Goal: Task Accomplishment & Management: Complete application form

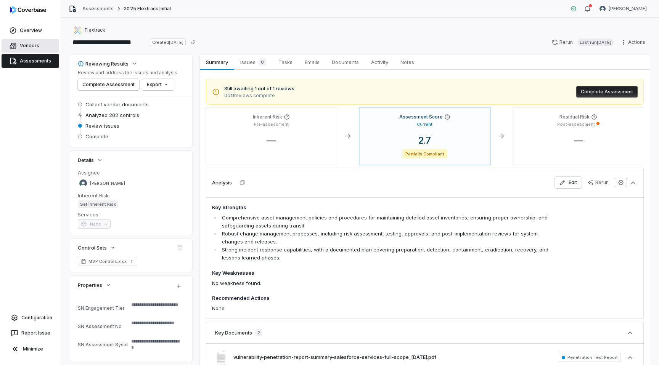
click at [35, 47] on link "Vendors" at bounding box center [31, 46] width 58 height 14
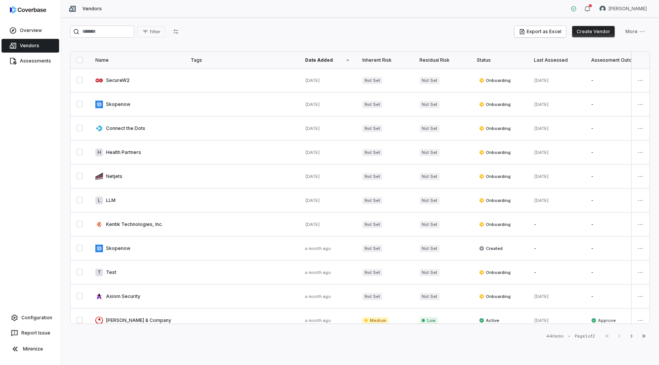
click at [592, 34] on button "Create Vendor" at bounding box center [593, 31] width 43 height 11
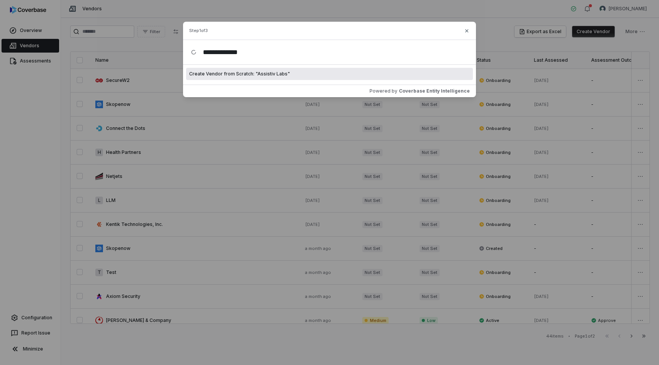
type input "**********"
click at [295, 74] on div "Create Vendor from Scratch: " Assistiv Labs "" at bounding box center [329, 74] width 287 height 12
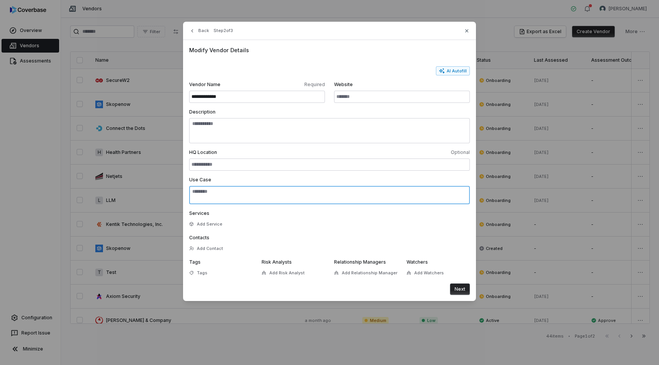
click at [257, 196] on textarea "Use Case" at bounding box center [329, 195] width 281 height 18
paste textarea "**********"
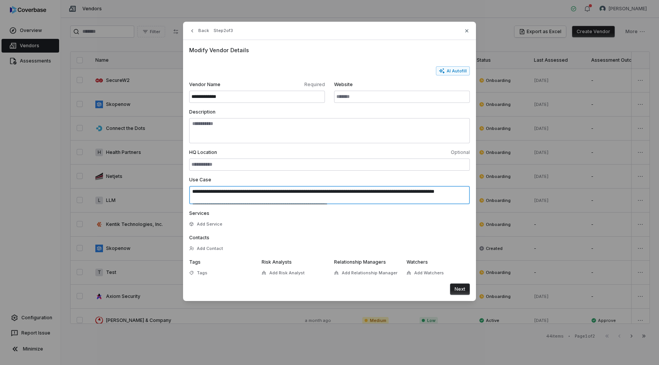
scroll to position [11, 0]
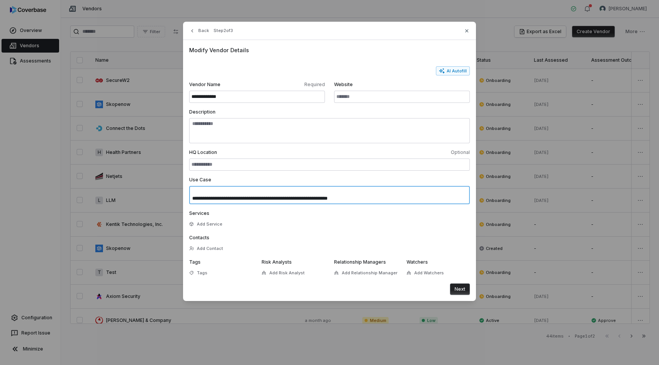
click at [192, 202] on textarea "**********" at bounding box center [329, 195] width 281 height 18
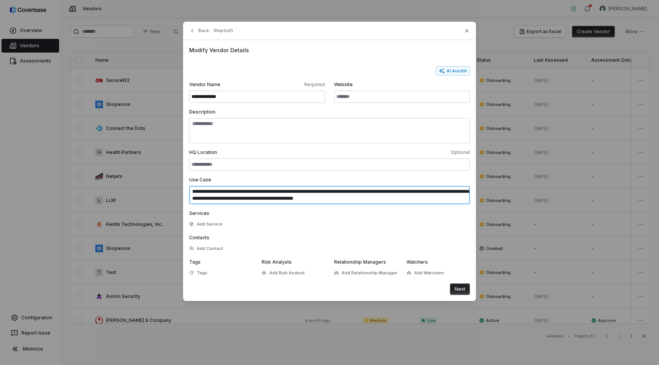
scroll to position [0, 0]
type textarea "**********"
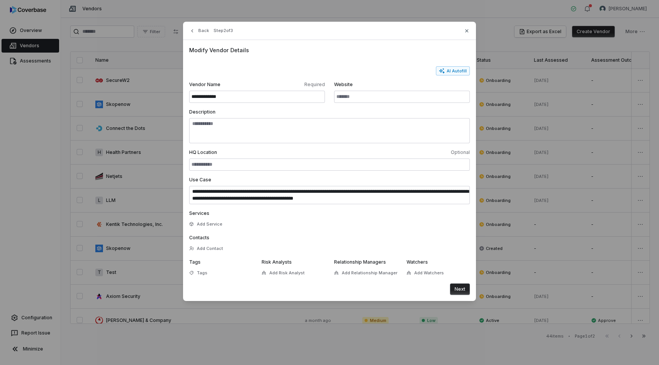
click at [463, 291] on button "Next" at bounding box center [460, 289] width 20 height 11
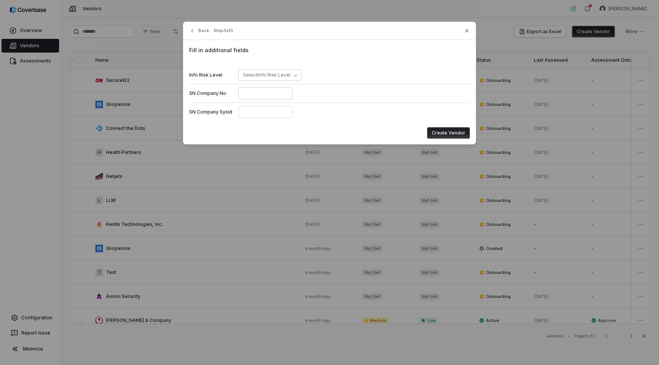
click at [438, 133] on button "Create Vendor" at bounding box center [448, 132] width 43 height 11
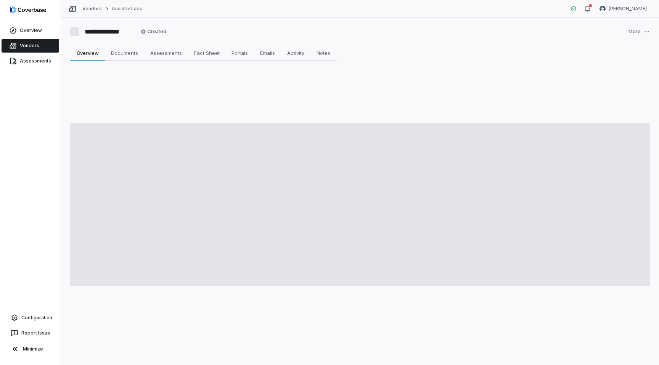
type textarea "*"
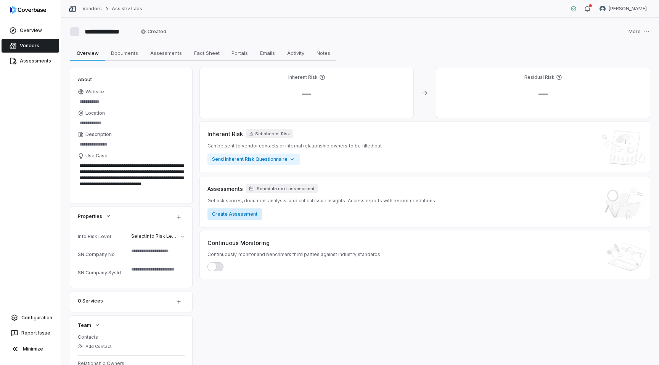
click at [245, 215] on button "Create Assessment" at bounding box center [234, 214] width 55 height 11
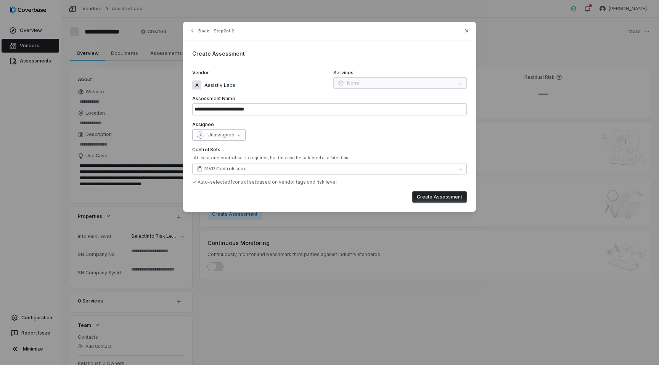
click at [238, 136] on icon "button" at bounding box center [239, 134] width 3 height 3
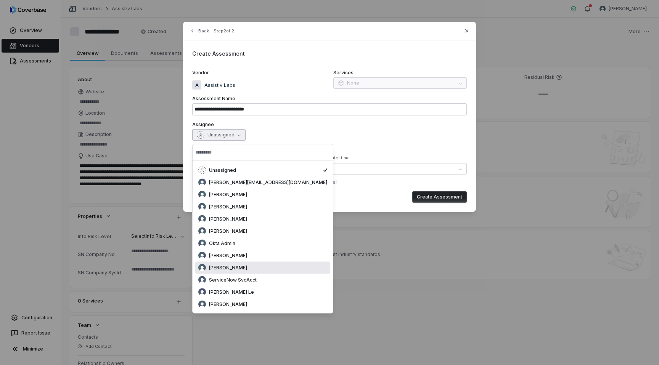
click at [237, 267] on span "[PERSON_NAME]" at bounding box center [228, 268] width 38 height 6
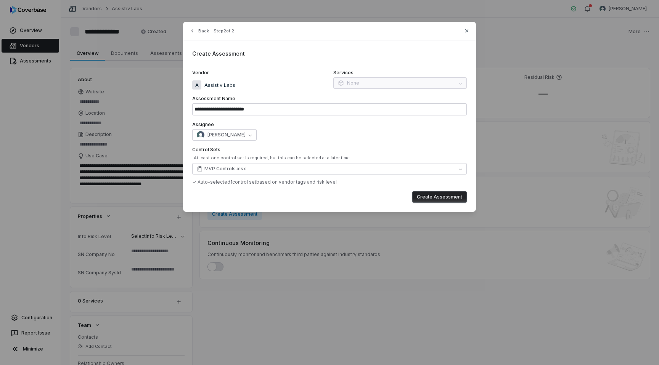
click at [447, 198] on button "Create Assessment" at bounding box center [439, 196] width 55 height 11
type input "**********"
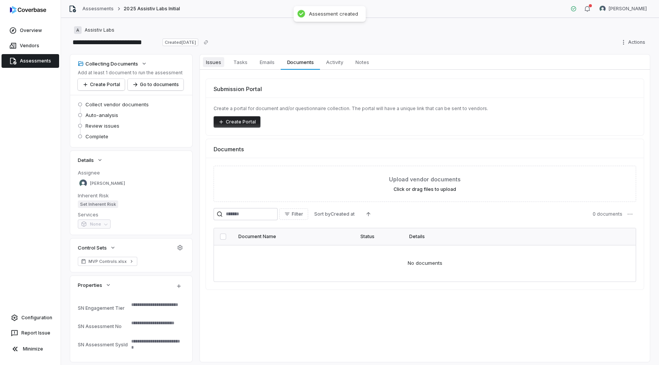
click at [212, 68] on link "Issues Issues" at bounding box center [213, 62] width 27 height 15
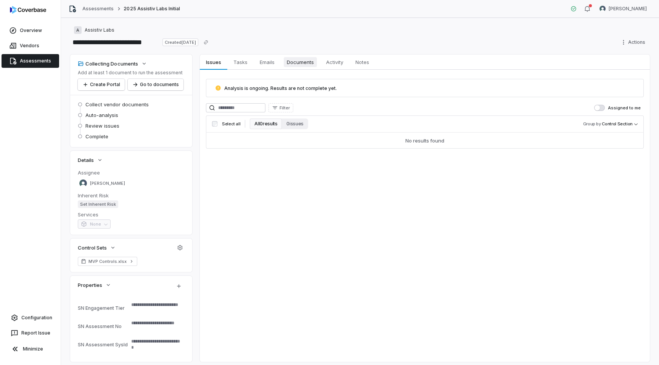
click at [307, 66] on span "Documents" at bounding box center [300, 62] width 33 height 10
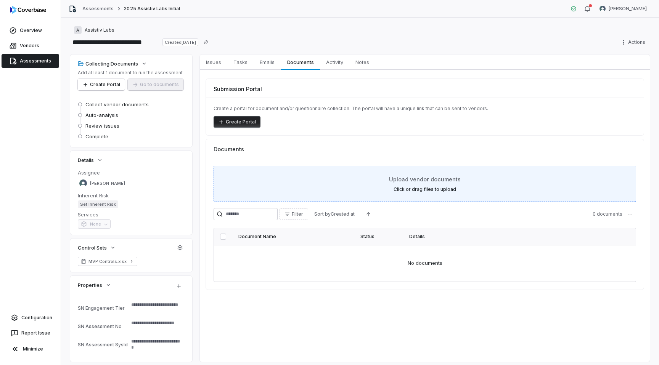
click at [412, 184] on div "Upload vendor documents Click or drag files to upload" at bounding box center [424, 183] width 403 height 17
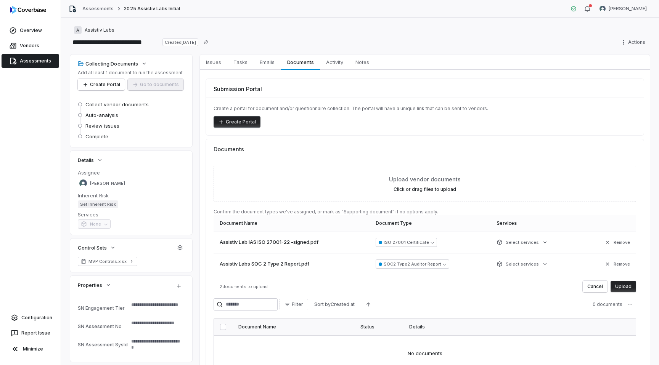
click at [623, 286] on button "Upload" at bounding box center [623, 286] width 26 height 11
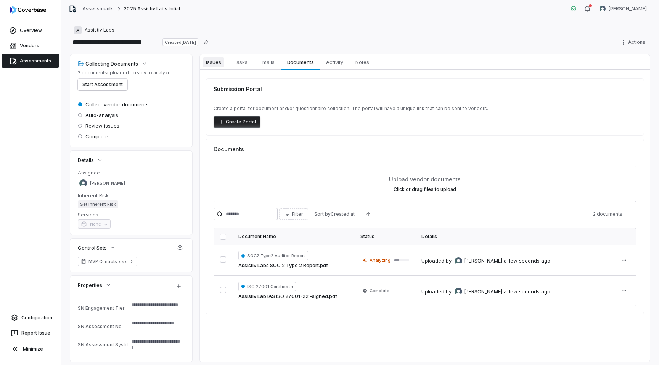
click at [211, 62] on span "Issues" at bounding box center [213, 62] width 21 height 10
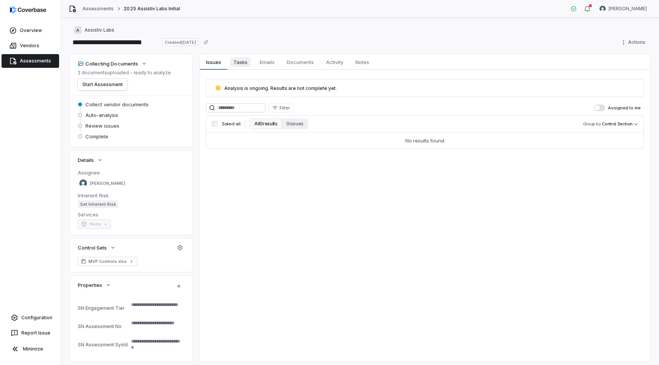
click at [241, 63] on span "Tasks" at bounding box center [240, 62] width 20 height 10
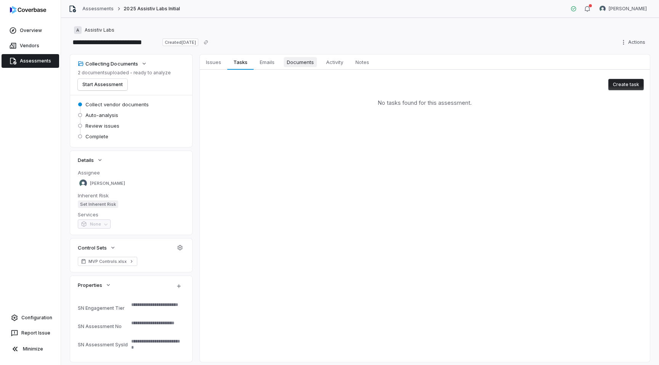
click at [304, 66] on span "Documents" at bounding box center [300, 62] width 33 height 10
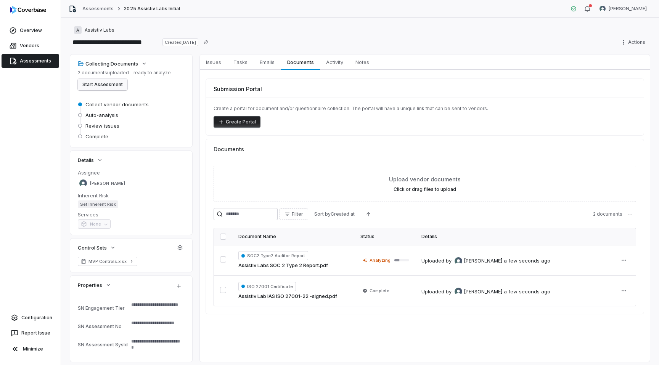
click at [108, 87] on button "Start Assessment" at bounding box center [103, 84] width 50 height 11
click at [143, 63] on icon "button" at bounding box center [144, 64] width 6 height 6
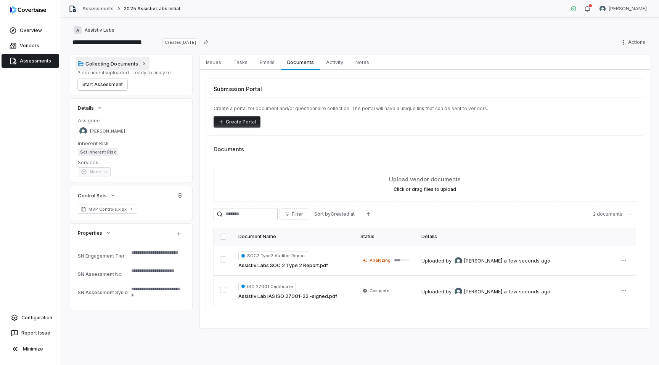
click at [143, 63] on icon "button" at bounding box center [144, 64] width 6 height 6
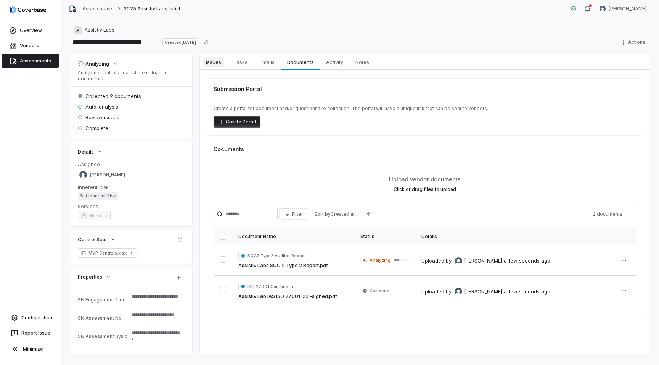
click at [217, 64] on span "Issues" at bounding box center [213, 62] width 21 height 10
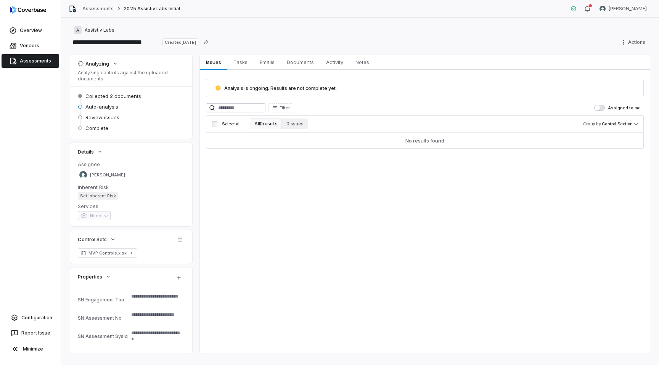
click at [29, 61] on link "Assessments" at bounding box center [31, 61] width 58 height 14
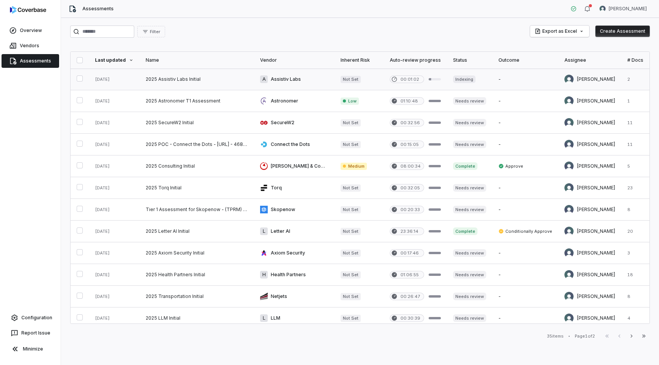
click at [209, 79] on link at bounding box center [197, 79] width 114 height 21
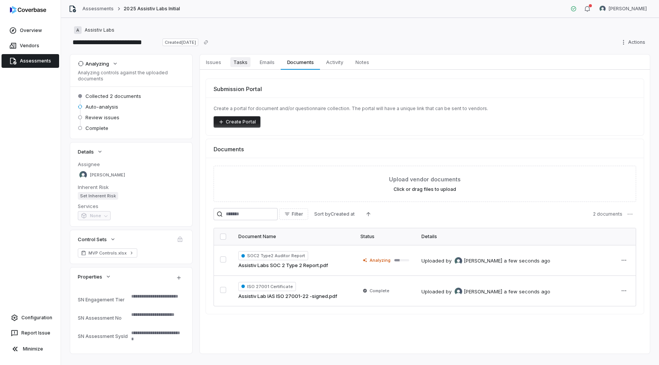
click at [239, 59] on span "Tasks" at bounding box center [240, 62] width 20 height 10
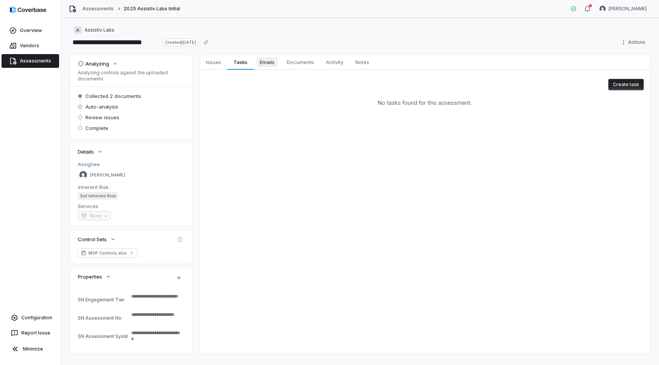
click at [262, 57] on link "Emails Emails" at bounding box center [267, 62] width 27 height 15
click at [363, 63] on span "Notes" at bounding box center [362, 62] width 20 height 10
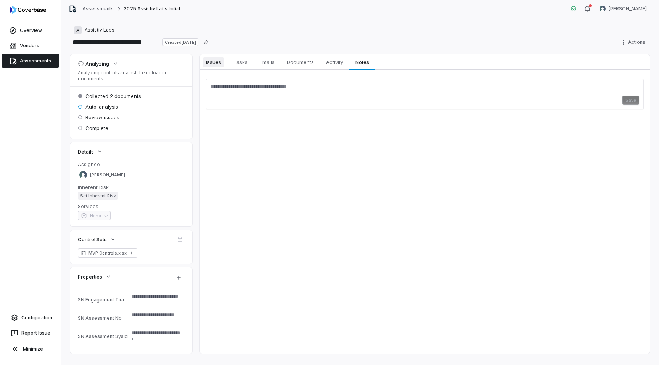
click at [218, 64] on span "Issues" at bounding box center [213, 62] width 21 height 10
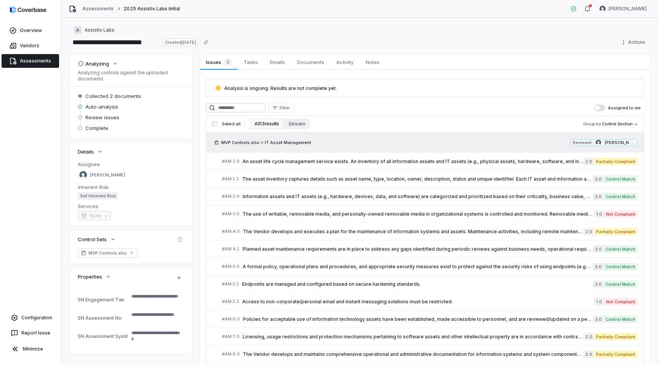
type textarea "*"
